Goal: Task Accomplishment & Management: Complete application form

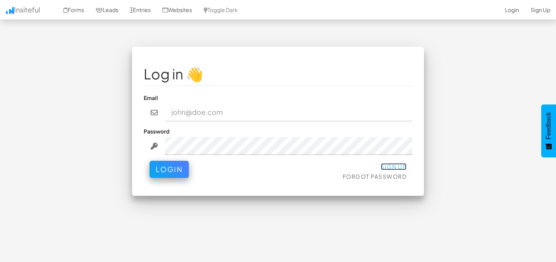
click at [397, 166] on link "Sign Up" at bounding box center [394, 166] width 26 height 7
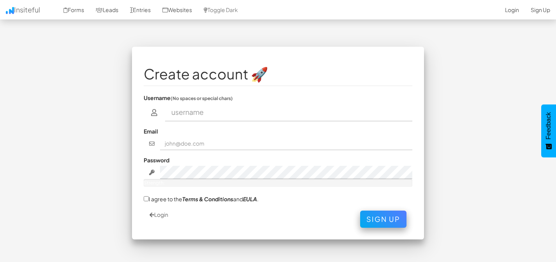
click at [206, 111] on input "text" at bounding box center [289, 113] width 248 height 18
type input "[PERSON_NAME]"
click at [178, 144] on input "text" at bounding box center [286, 143] width 253 height 13
type input "[EMAIL_ADDRESS][DOMAIN_NAME]"
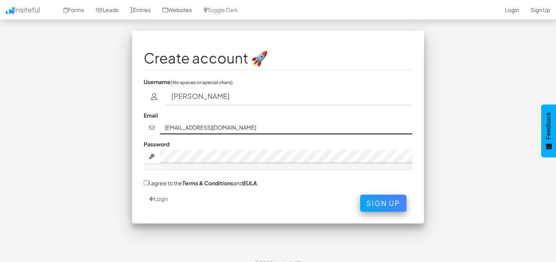
scroll to position [25, 0]
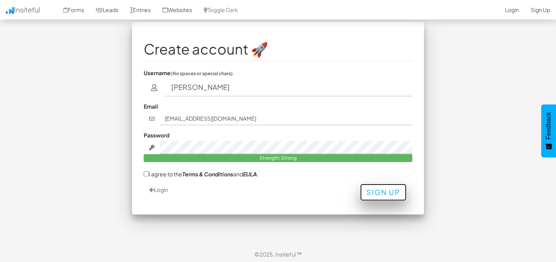
click at [387, 197] on button "Sign Up" at bounding box center [383, 192] width 46 height 17
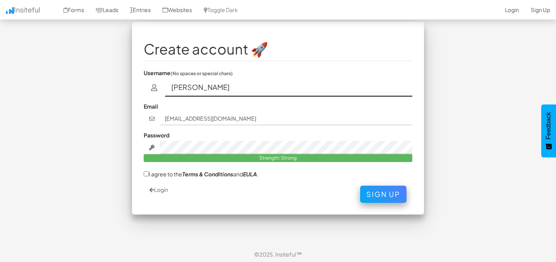
click at [226, 83] on input "[PERSON_NAME]" at bounding box center [289, 88] width 248 height 18
click at [276, 86] on input "[PERSON_NAME]" at bounding box center [289, 88] width 248 height 18
click at [275, 86] on input "[PERSON_NAME]" at bounding box center [289, 88] width 248 height 18
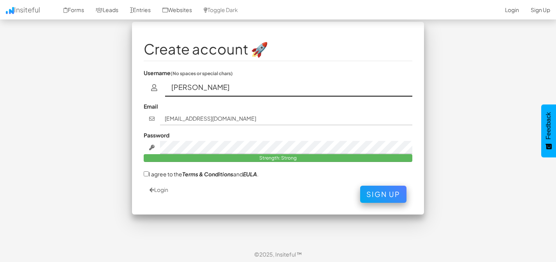
click at [275, 86] on input "[PERSON_NAME]" at bounding box center [289, 88] width 248 height 18
type input "M"
